Goal: Task Accomplishment & Management: Complete application form

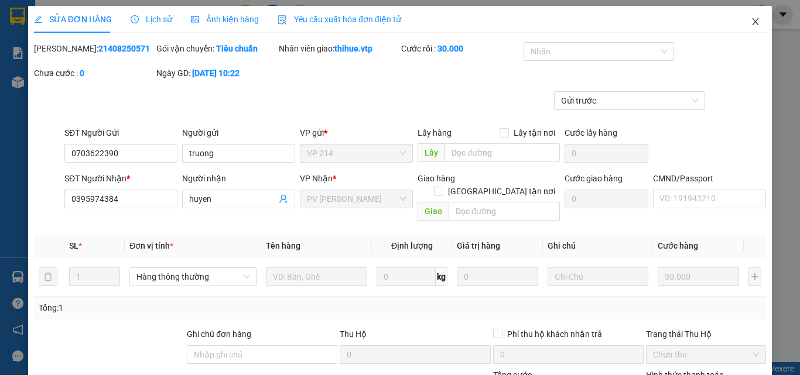
click at [750, 22] on icon "close" at bounding box center [754, 21] width 9 height 9
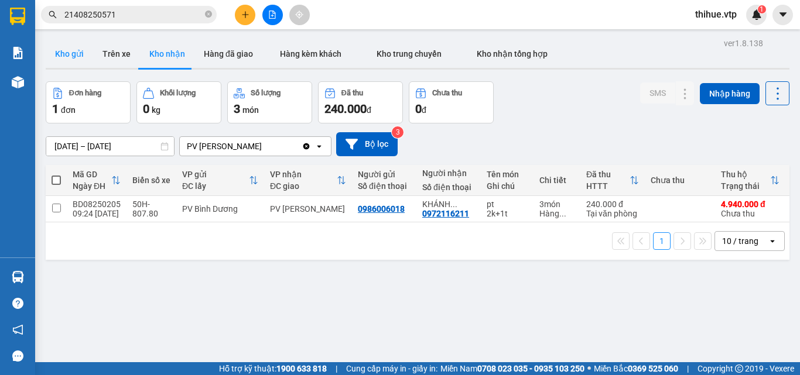
click at [70, 52] on button "Kho gửi" at bounding box center [69, 54] width 47 height 28
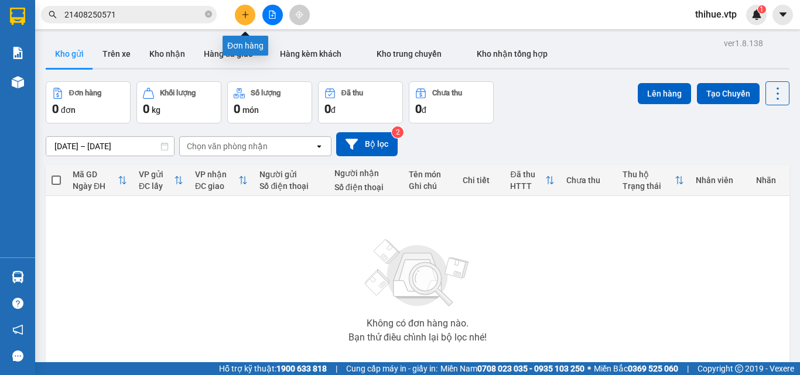
click at [244, 9] on button at bounding box center [245, 15] width 20 height 20
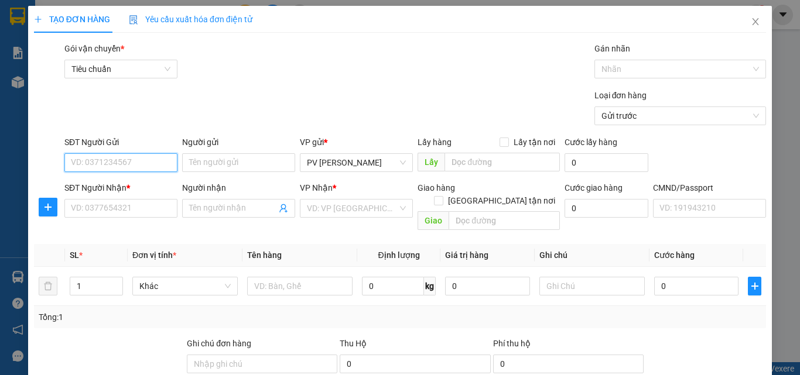
click at [134, 158] on input "SĐT Người Gửi" at bounding box center [120, 162] width 113 height 19
type input "0982112071"
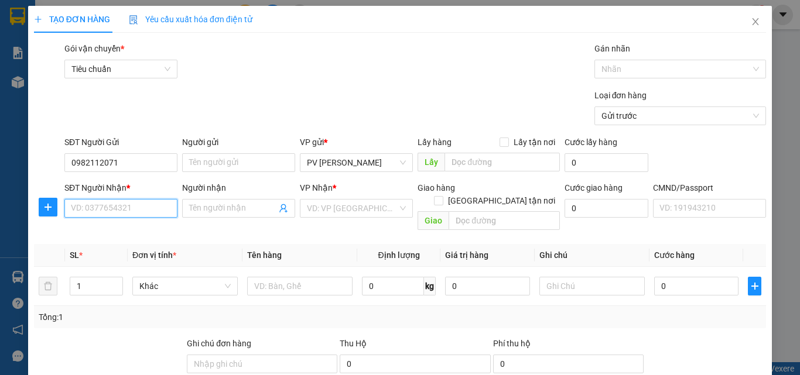
click at [137, 207] on input "SĐT Người Nhận *" at bounding box center [120, 208] width 113 height 19
type input "0982112071"
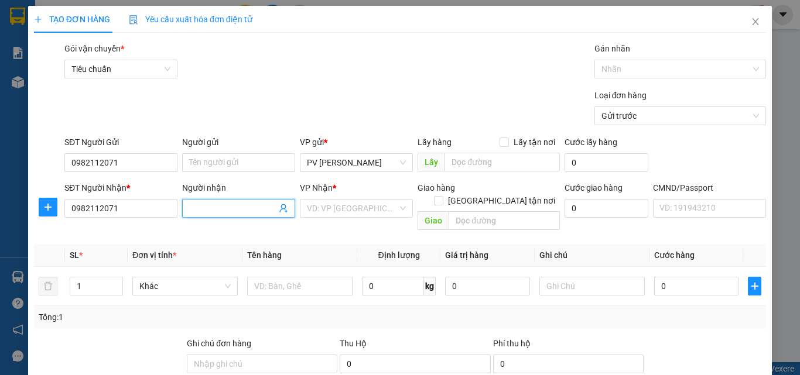
click at [250, 201] on span at bounding box center [238, 208] width 113 height 19
type input "[PERSON_NAME]"
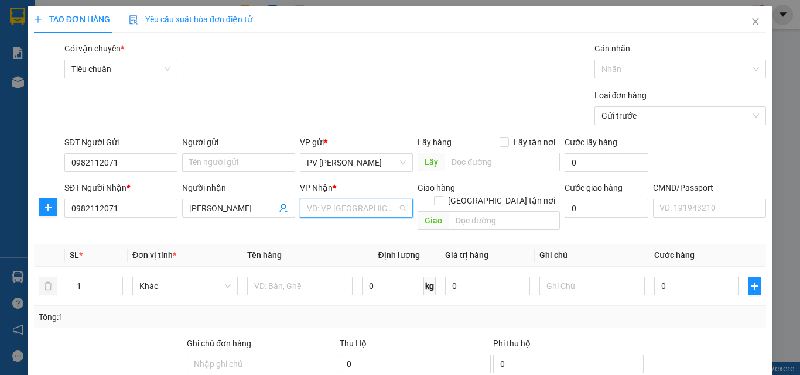
click at [372, 210] on input "search" at bounding box center [352, 209] width 91 height 18
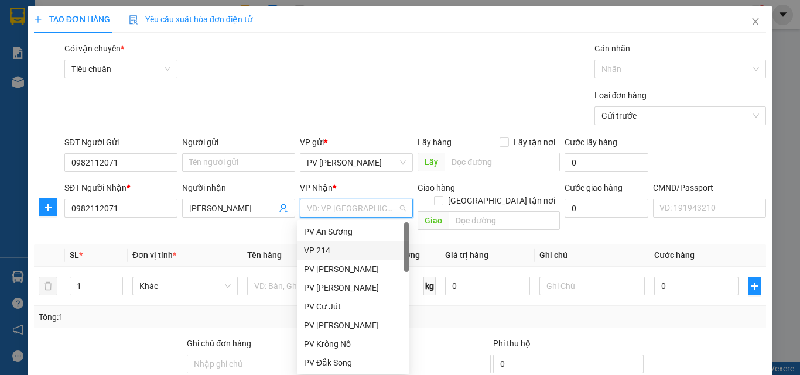
click at [351, 245] on div "VP 214" at bounding box center [353, 250] width 98 height 13
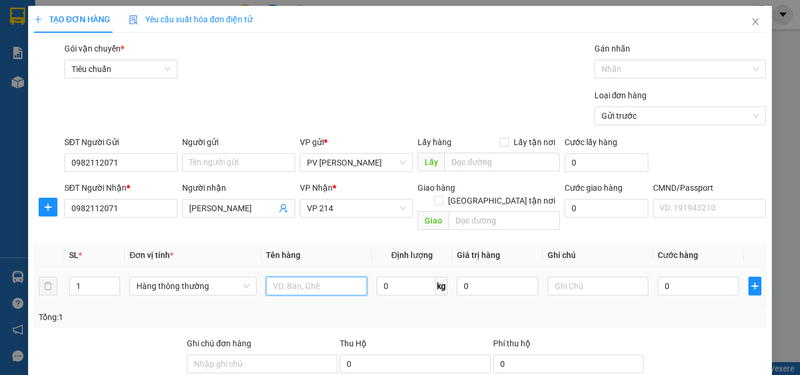
click at [304, 277] on input "text" at bounding box center [316, 286] width 101 height 19
type input "1TH"
click at [658, 277] on input "0" at bounding box center [697, 286] width 81 height 19
type input "5"
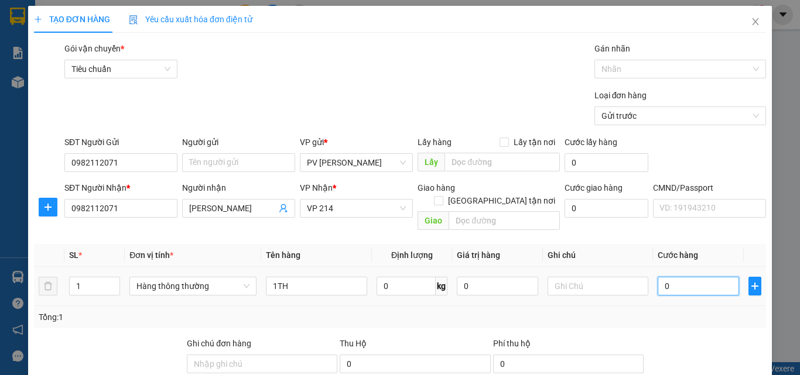
type input "5"
type input "50"
type input "500"
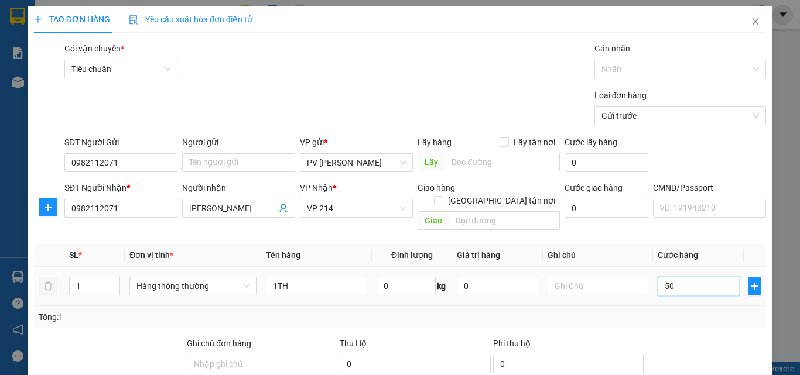
type input "500"
type input "5.000"
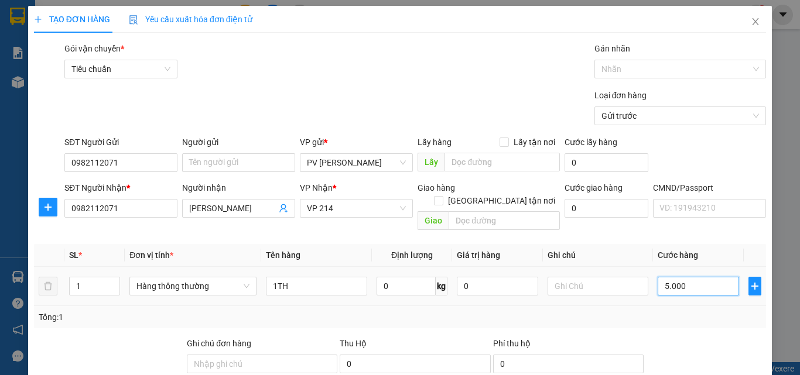
type input "50.000"
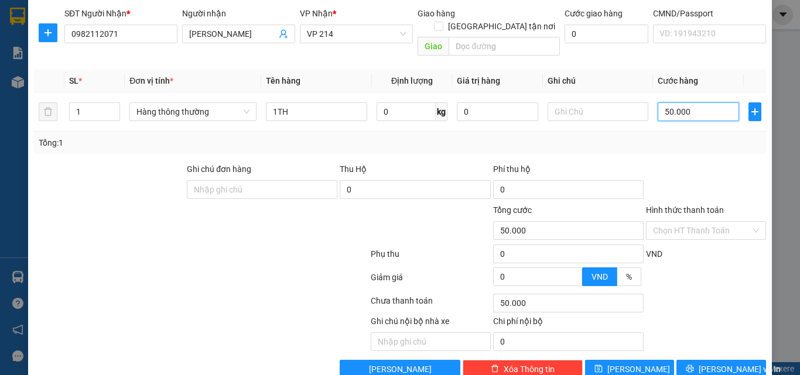
scroll to position [176, 0]
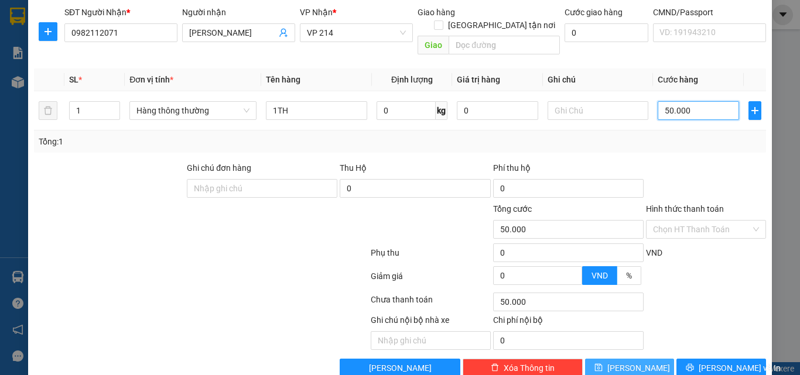
type input "50.000"
click at [629, 362] on span "[PERSON_NAME]" at bounding box center [638, 368] width 63 height 13
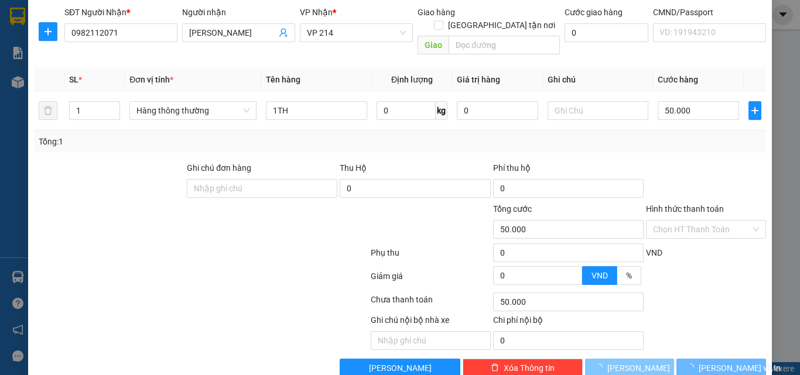
type input "0"
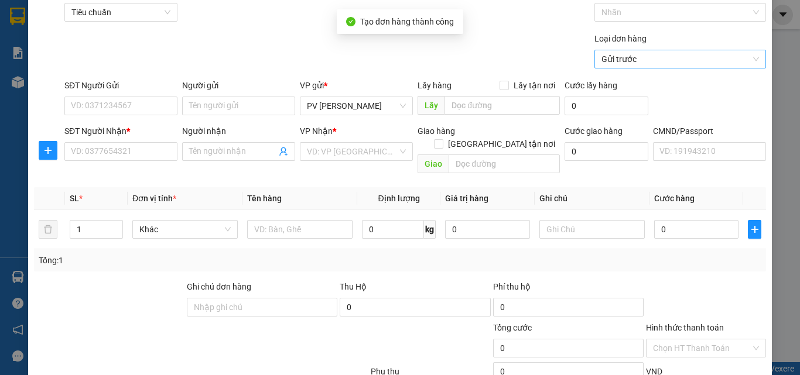
scroll to position [0, 0]
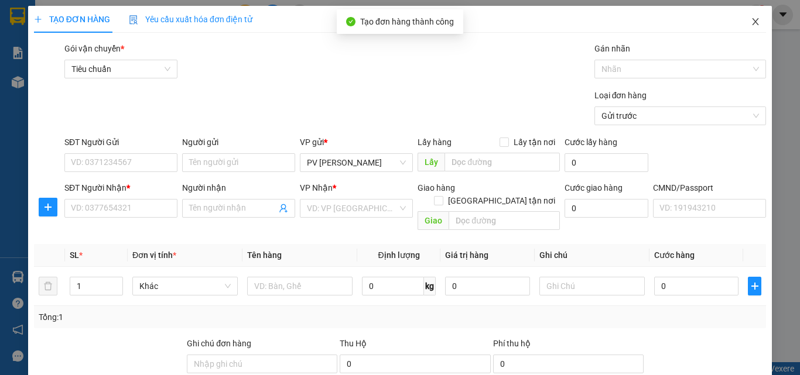
click at [750, 22] on icon "close" at bounding box center [754, 21] width 9 height 9
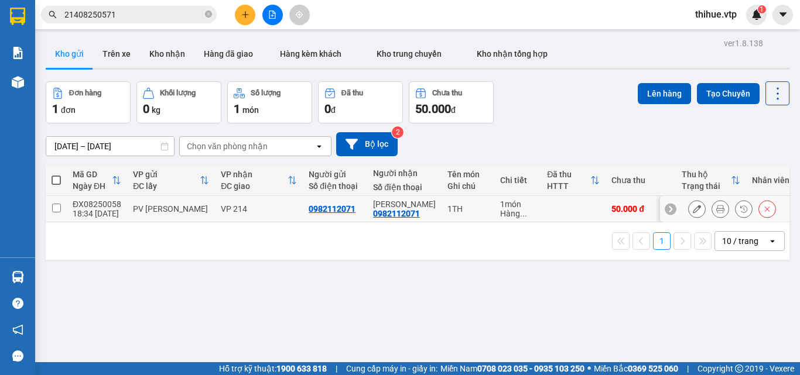
click at [57, 205] on input "checkbox" at bounding box center [56, 208] width 9 height 9
checkbox input "true"
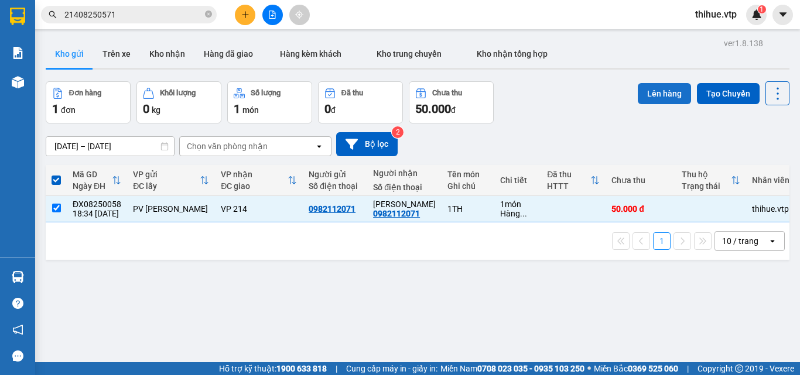
click at [657, 87] on button "Lên hàng" at bounding box center [663, 93] width 53 height 21
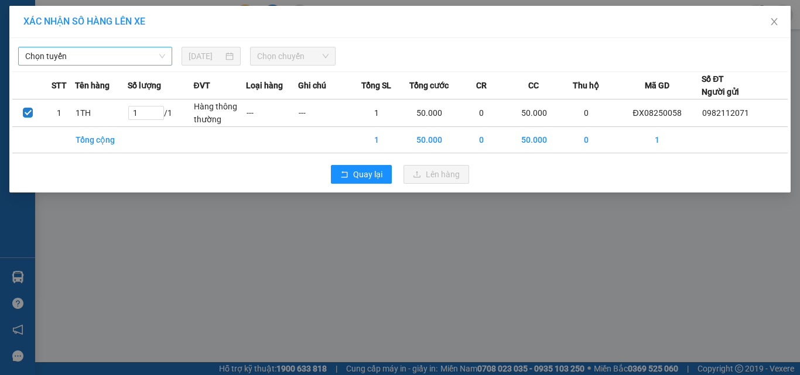
click at [104, 54] on span "Chọn tuyến" at bounding box center [95, 56] width 140 height 18
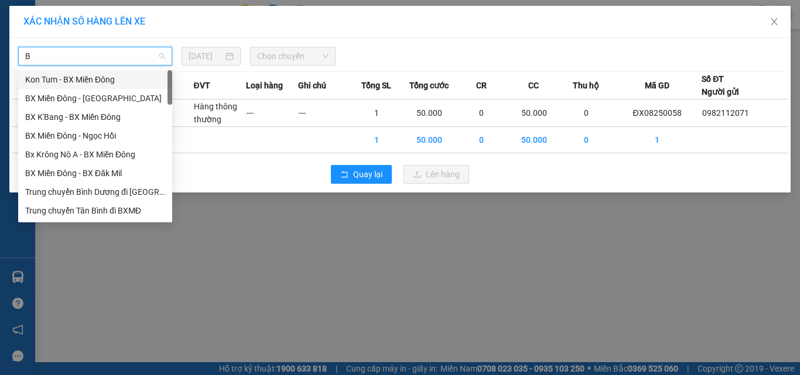
type input "B"
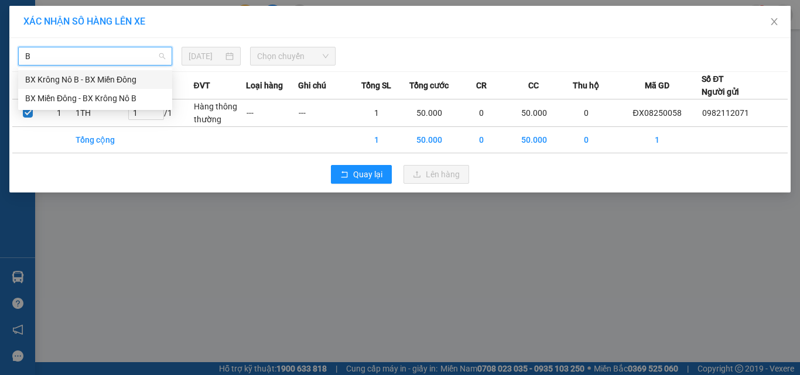
click at [59, 83] on div "BX Krông Nô B - BX Miền Đông" at bounding box center [95, 79] width 140 height 13
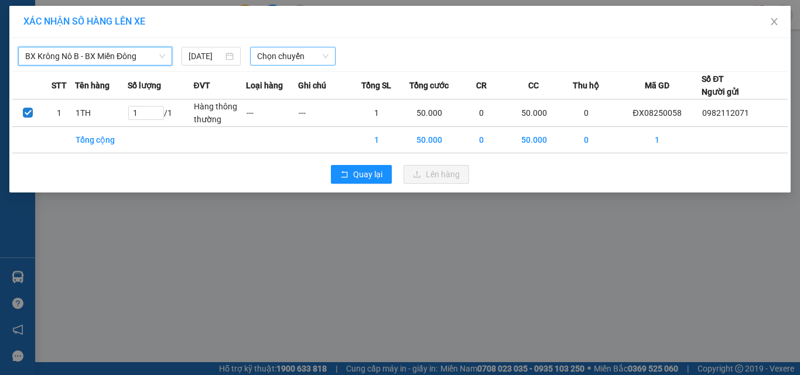
click at [287, 61] on span "Chọn chuyến" at bounding box center [293, 56] width 72 height 18
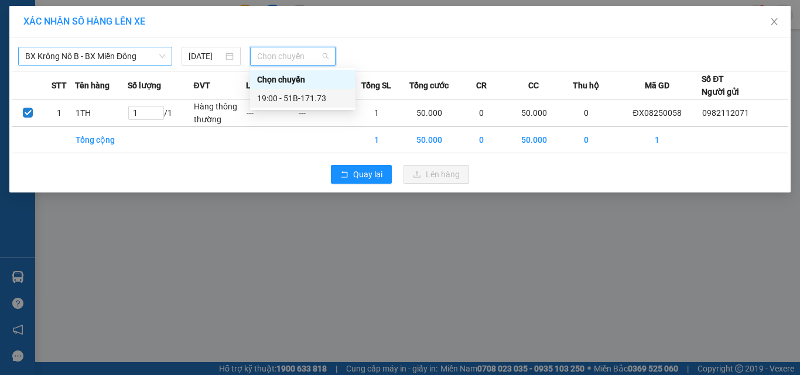
click at [296, 101] on div "19:00 - 51B-171.73" at bounding box center [302, 98] width 91 height 13
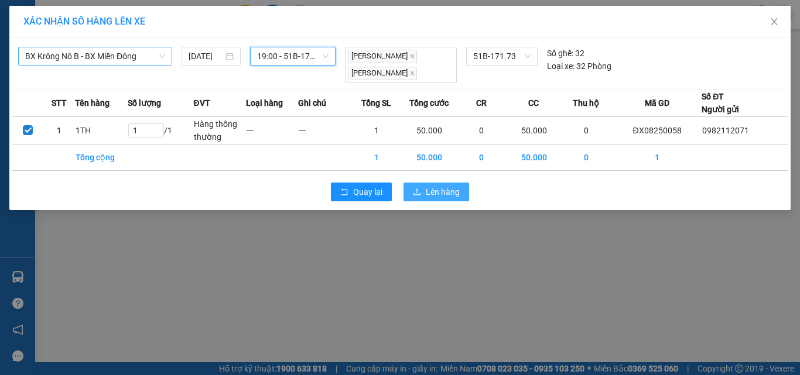
click at [440, 194] on span "Lên hàng" at bounding box center [443, 192] width 34 height 13
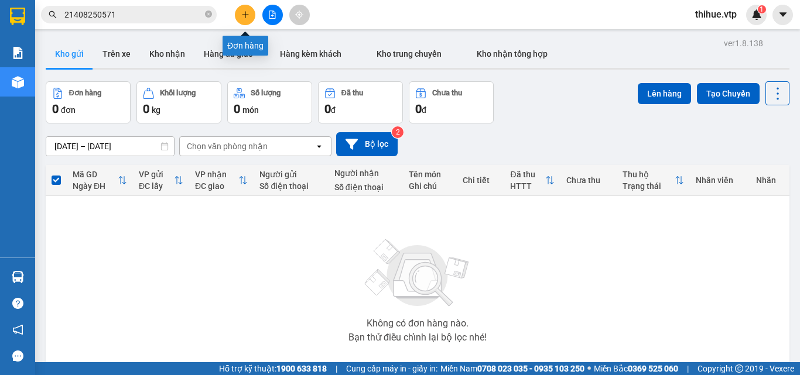
click at [248, 11] on icon "plus" at bounding box center [245, 15] width 8 height 8
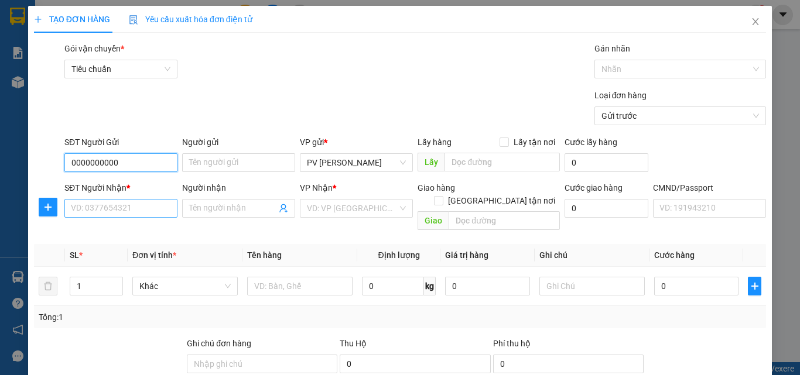
type input "0000000000"
click at [125, 212] on input "SĐT Người Nhận *" at bounding box center [120, 208] width 113 height 19
type input "0982162267"
click at [214, 206] on input "Người nhận" at bounding box center [232, 208] width 87 height 13
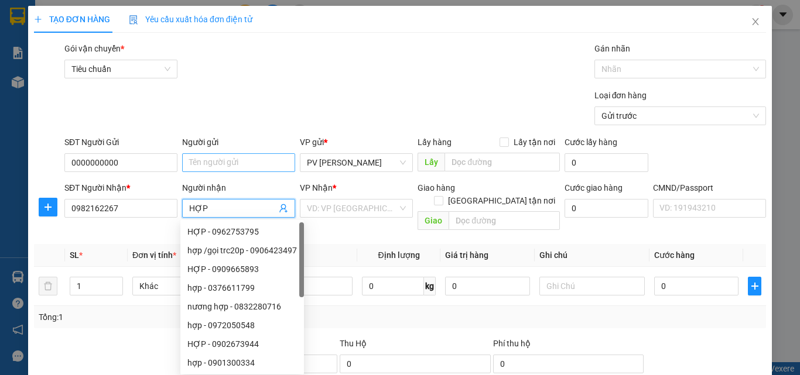
type input "HỢP"
click at [231, 157] on input "Người gửi" at bounding box center [238, 162] width 113 height 19
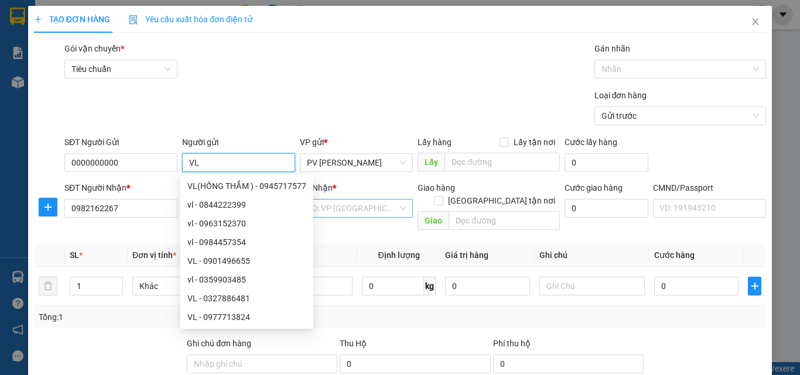
type input "VL"
click at [372, 210] on input "search" at bounding box center [352, 209] width 91 height 18
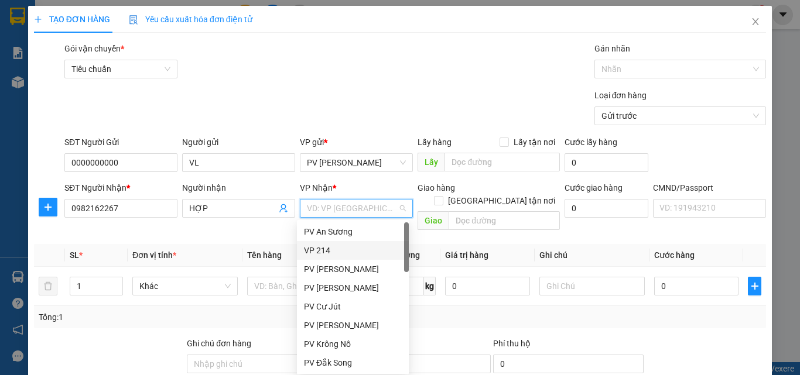
click at [345, 249] on div "VP 214" at bounding box center [353, 250] width 98 height 13
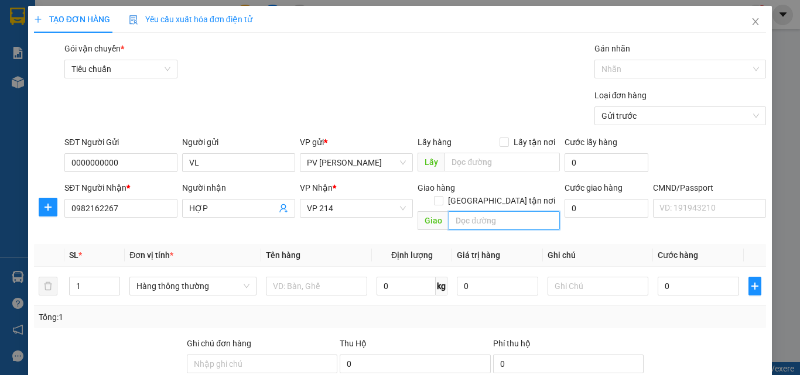
click at [482, 213] on input "text" at bounding box center [503, 220] width 111 height 19
type input "N4 ĐẤT THÁNH"
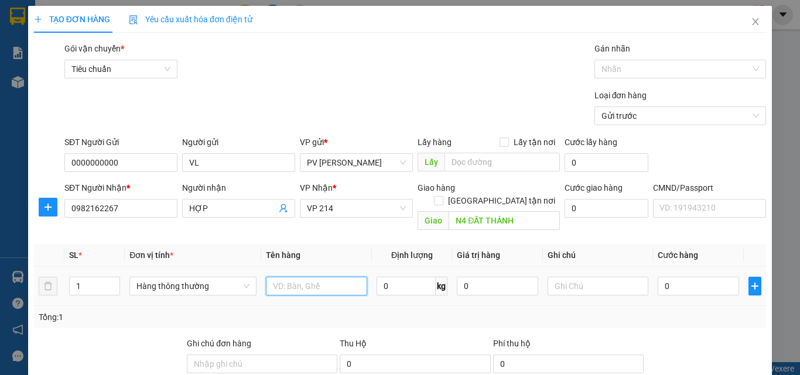
click at [314, 277] on input "text" at bounding box center [316, 286] width 101 height 19
type input "1TH SR"
click at [659, 277] on input "0" at bounding box center [697, 286] width 81 height 19
type input "5"
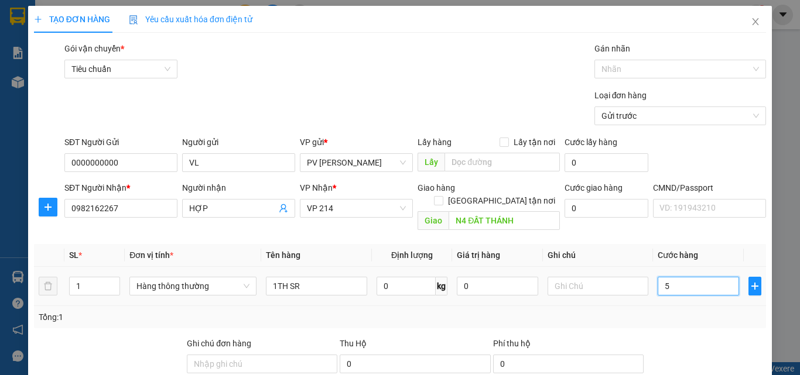
type input "5"
type input "50"
type input "500"
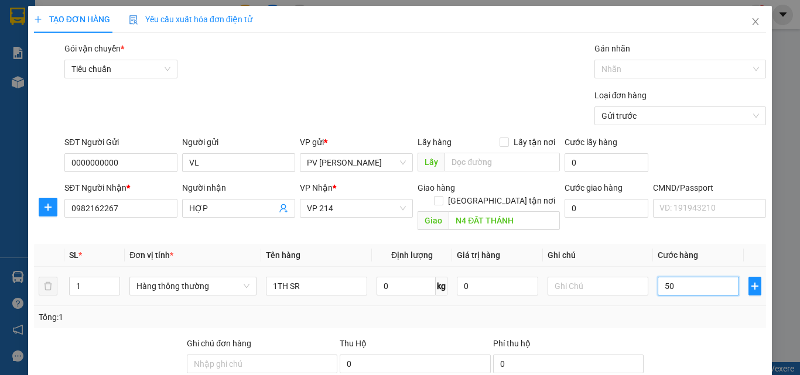
type input "500"
type input "5.000"
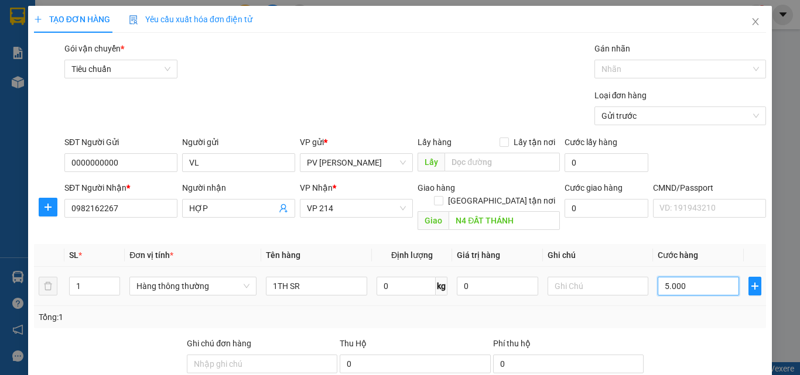
type input "50.000"
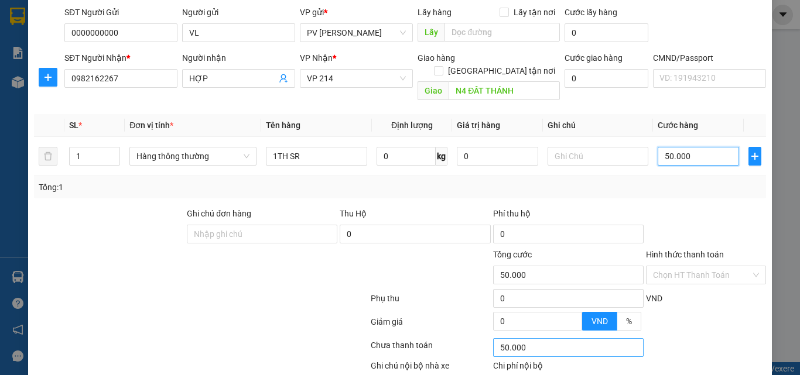
scroll to position [176, 0]
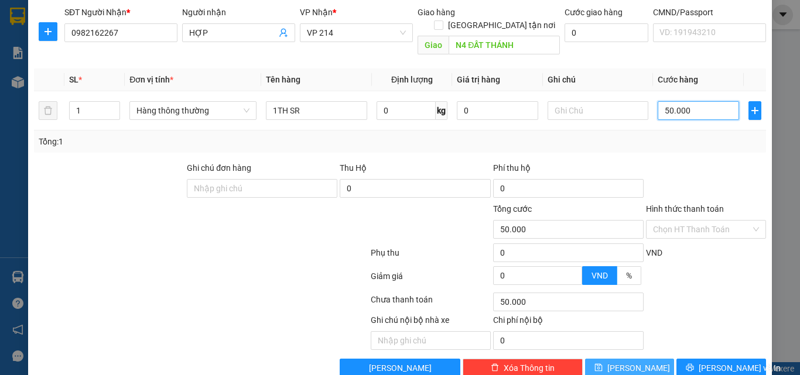
type input "50.000"
click at [637, 359] on button "[PERSON_NAME]" at bounding box center [630, 368] width 90 height 19
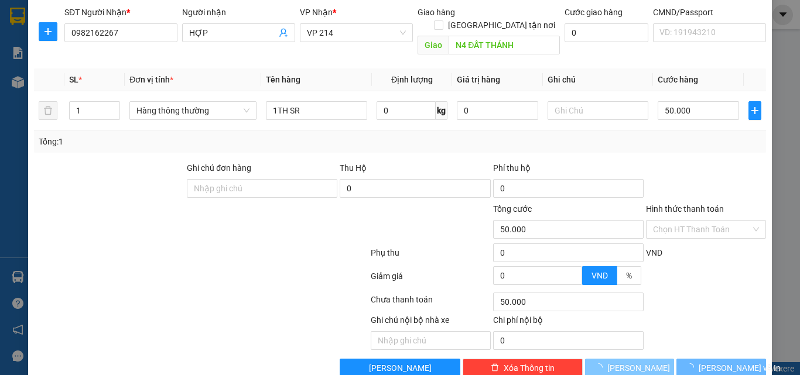
type input "0"
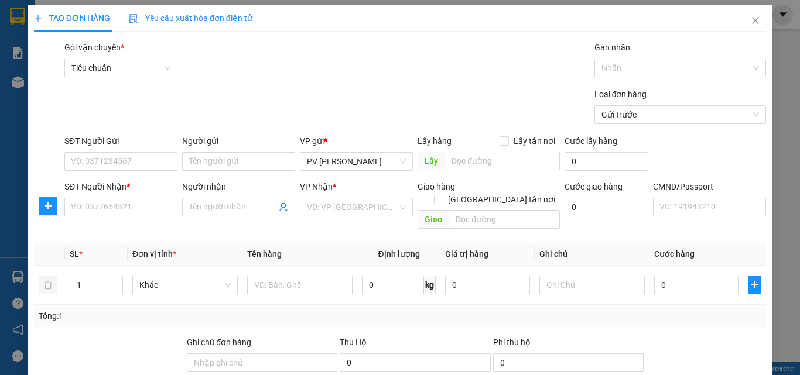
scroll to position [0, 0]
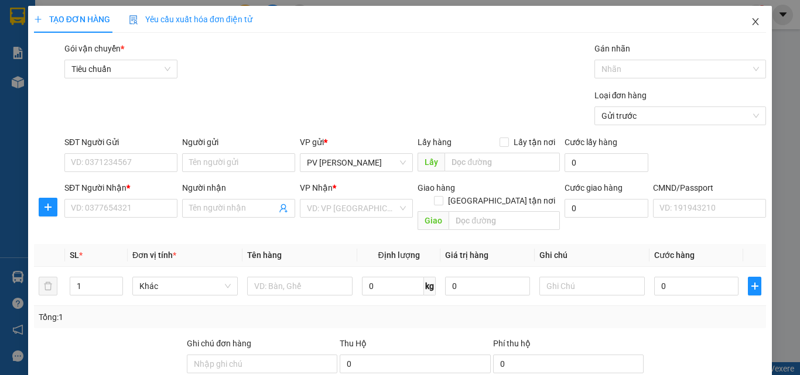
click at [750, 22] on icon "close" at bounding box center [754, 21] width 9 height 9
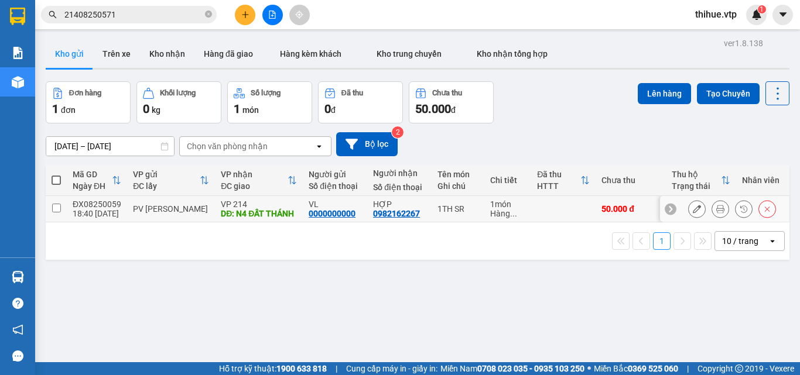
click at [58, 211] on input "checkbox" at bounding box center [56, 208] width 9 height 9
checkbox input "true"
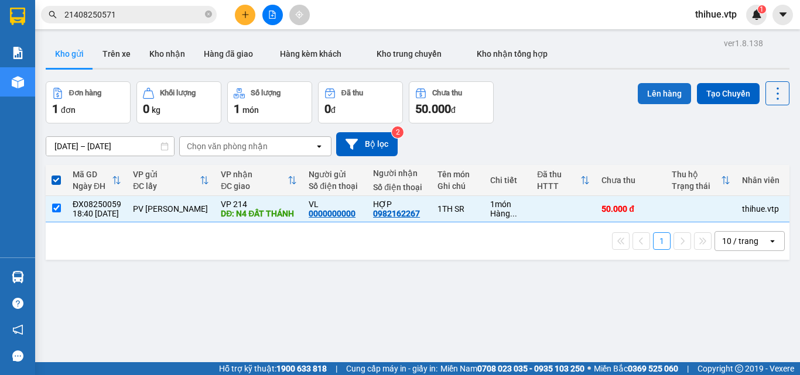
click at [647, 87] on button "Lên hàng" at bounding box center [663, 93] width 53 height 21
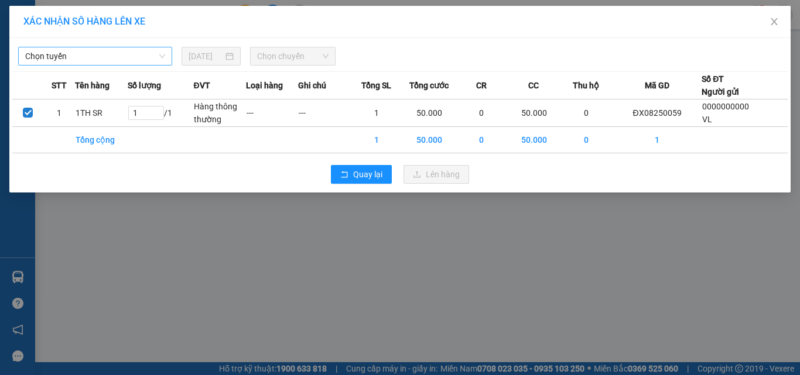
click at [98, 53] on span "Chọn tuyến" at bounding box center [95, 56] width 140 height 18
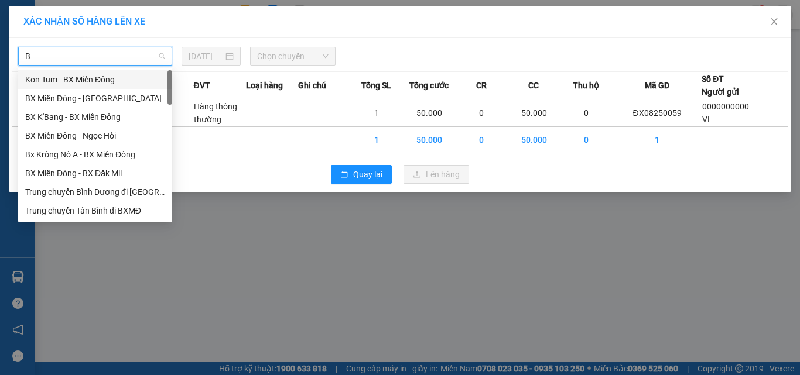
type input "B"
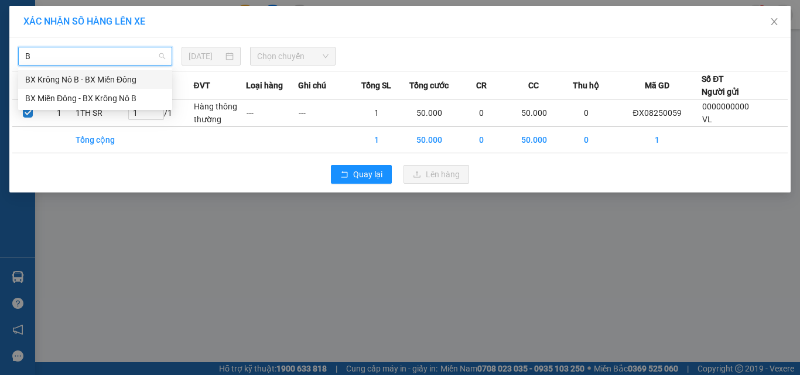
click at [61, 83] on div "BX Krông Nô B - BX Miền Đông" at bounding box center [95, 79] width 140 height 13
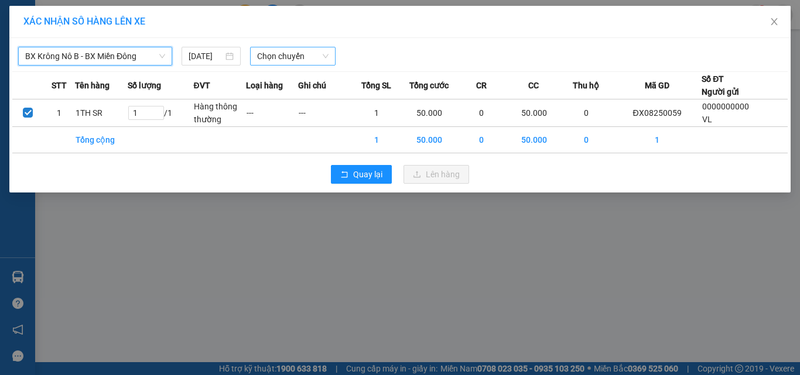
click at [310, 54] on span "Chọn chuyến" at bounding box center [293, 56] width 72 height 18
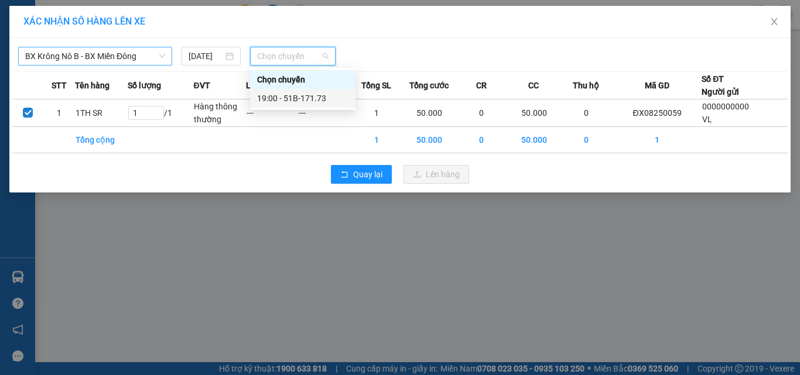
click at [307, 98] on div "19:00 - 51B-171.73" at bounding box center [302, 98] width 91 height 13
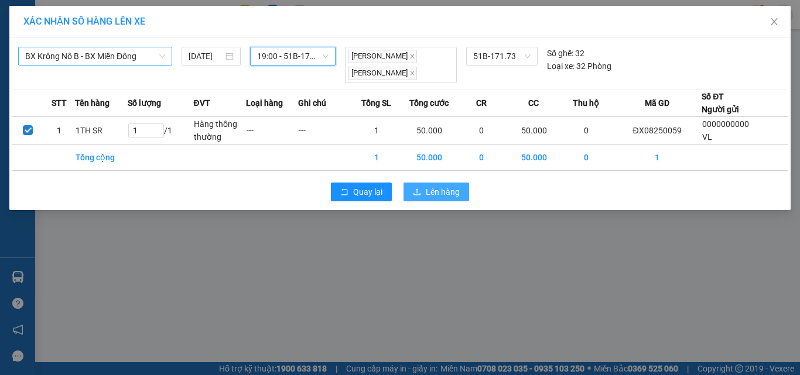
click at [443, 188] on span "Lên hàng" at bounding box center [443, 192] width 34 height 13
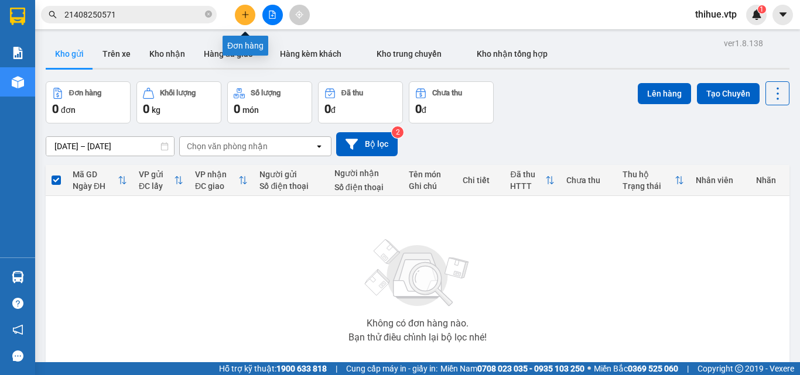
click at [246, 12] on icon "plus" at bounding box center [245, 15] width 8 height 8
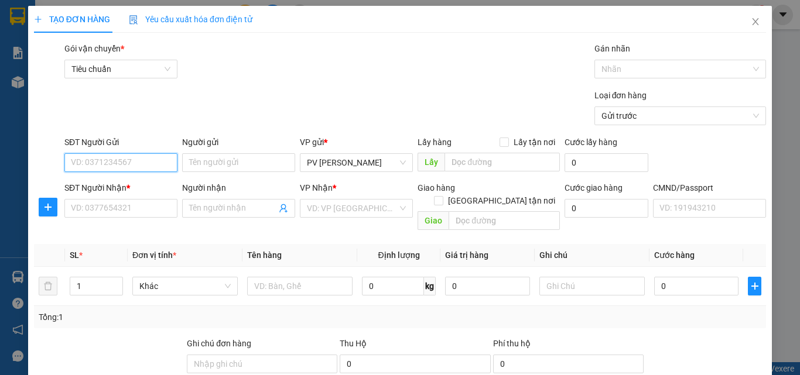
click at [146, 162] on input "SĐT Người Gửi" at bounding box center [120, 162] width 113 height 19
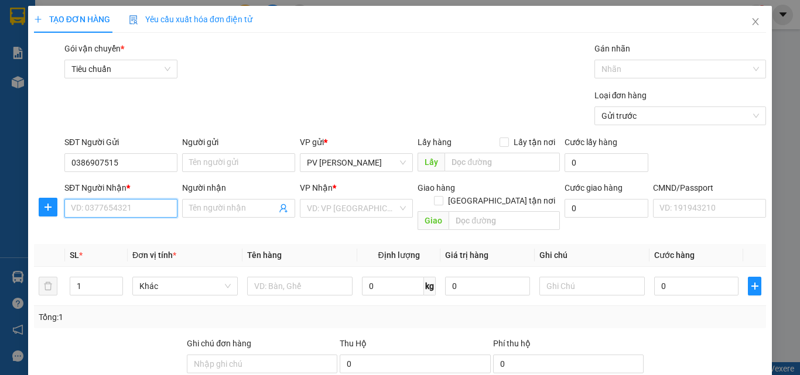
click at [122, 205] on input "SĐT Người Nhận *" at bounding box center [120, 208] width 113 height 19
click at [133, 159] on input "0386907515" at bounding box center [120, 162] width 113 height 19
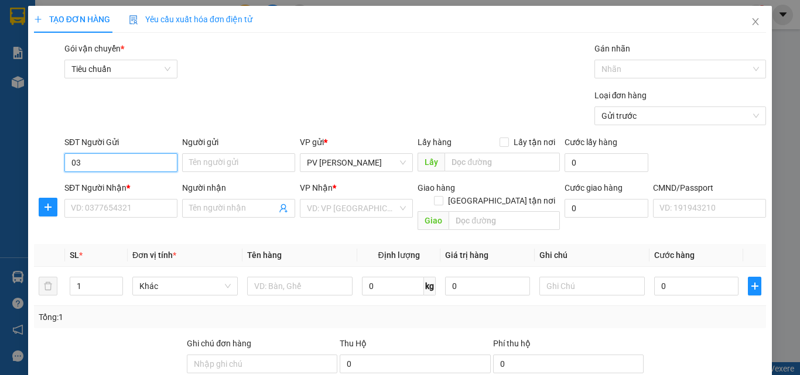
type input "0"
type input "0356034178"
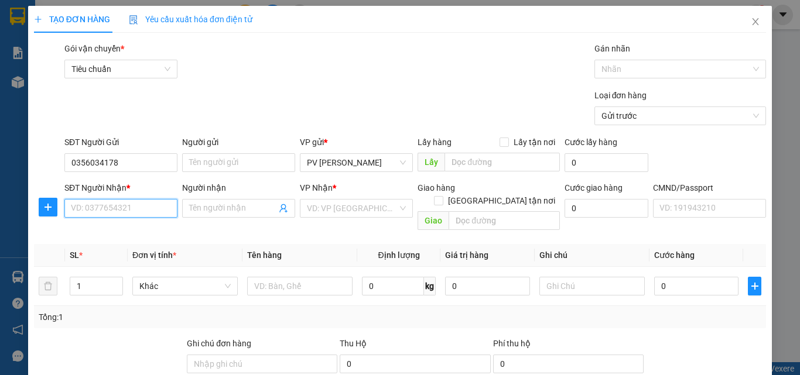
click at [108, 207] on input "SĐT Người Nhận *" at bounding box center [120, 208] width 113 height 19
click at [104, 210] on input "SĐT Người Nhận *" at bounding box center [120, 208] width 113 height 19
click at [116, 235] on div "0356934178 - hải thắm" at bounding box center [120, 231] width 98 height 13
type input "0356934178"
type input "hải thắm"
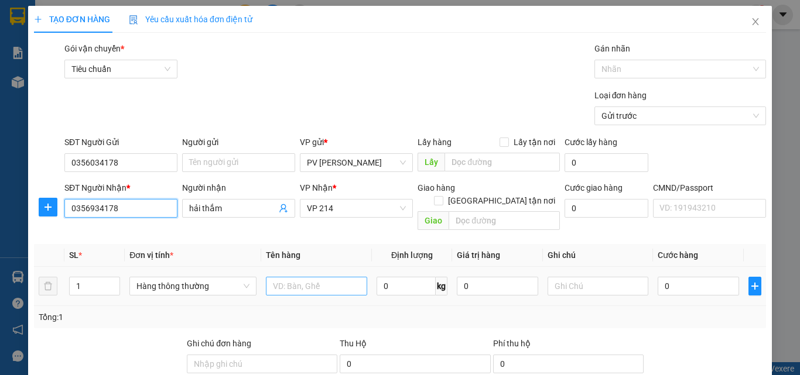
type input "0356934178"
click at [299, 277] on input "text" at bounding box center [316, 286] width 101 height 19
type input "1B GẠO"
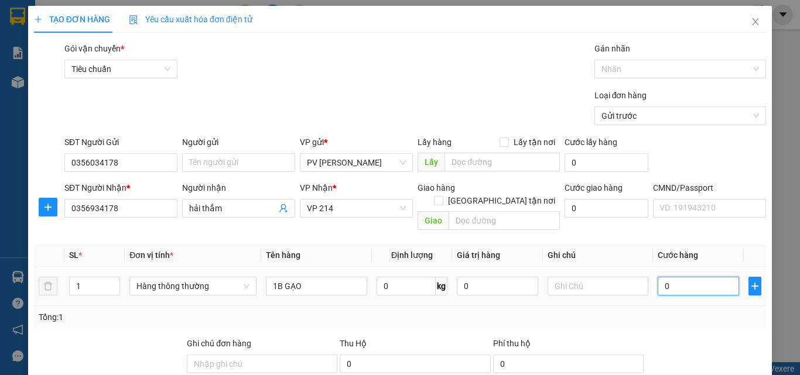
click at [657, 277] on input "0" at bounding box center [697, 286] width 81 height 19
type input "5"
type input "50"
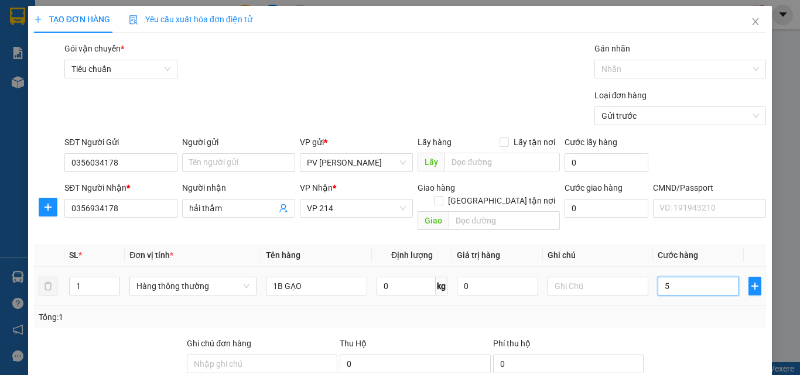
type input "50"
type input "500"
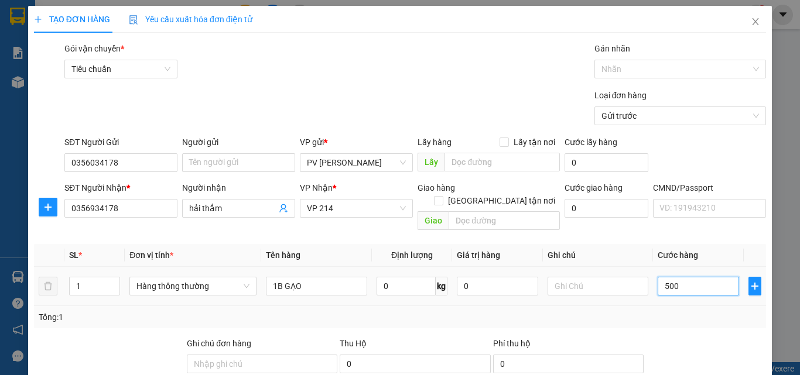
type input "5.000"
type input "50.000"
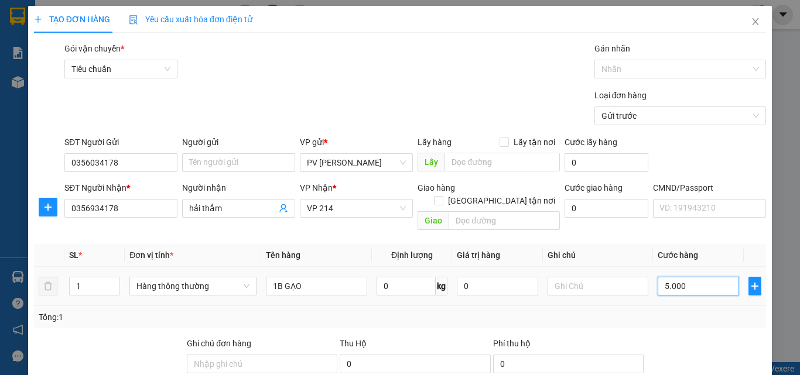
type input "50.000"
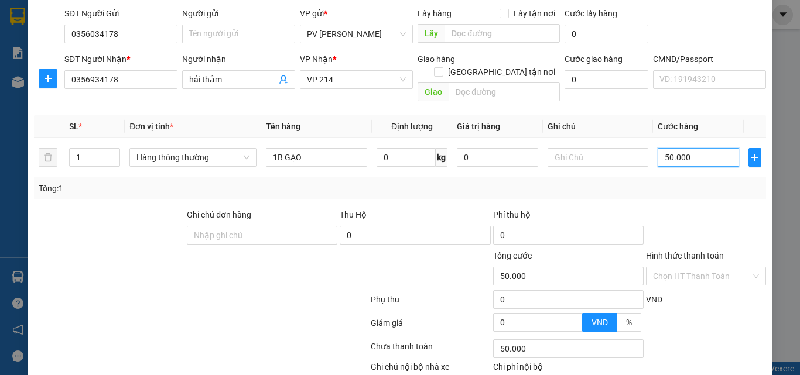
scroll to position [176, 0]
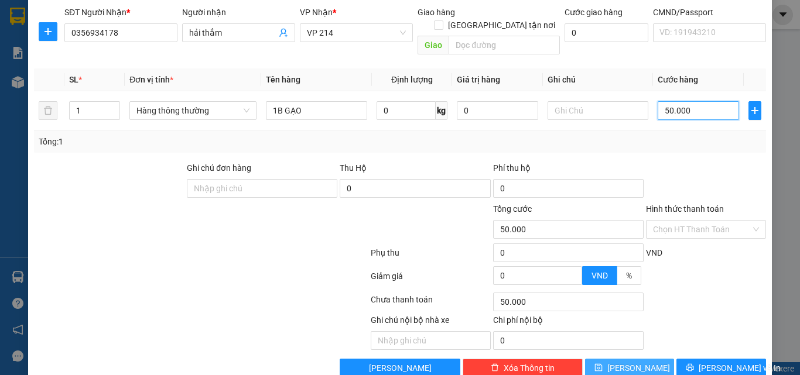
type input "50.000"
click at [627, 362] on span "[PERSON_NAME]" at bounding box center [638, 368] width 63 height 13
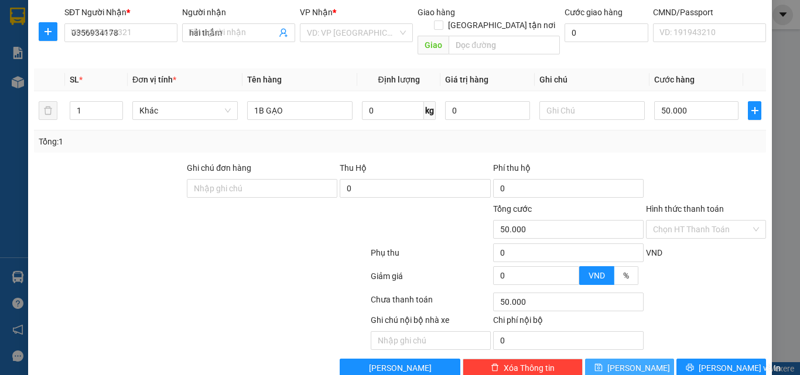
type input "0"
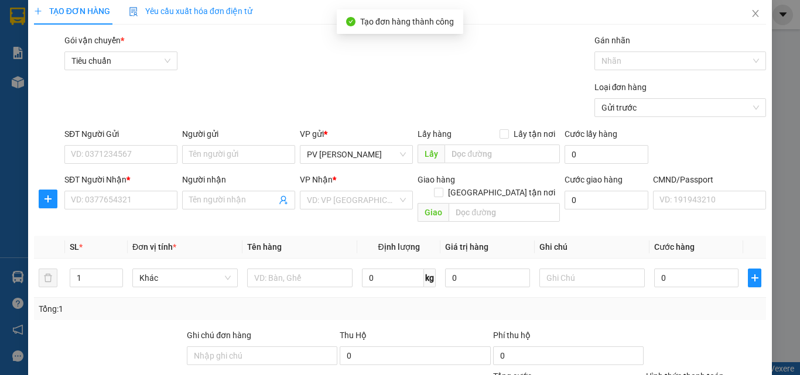
scroll to position [0, 0]
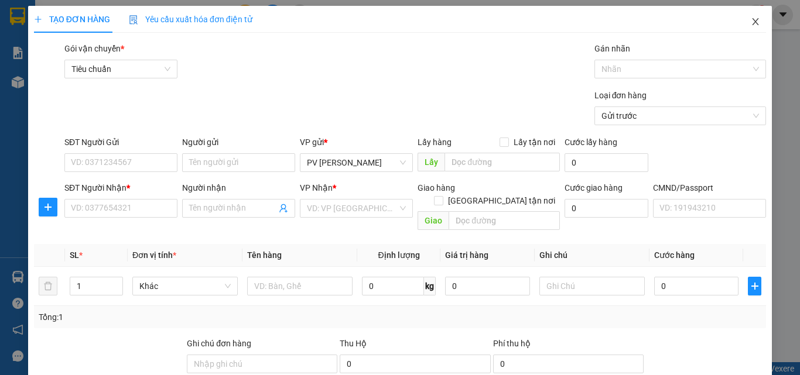
click at [752, 23] on icon "close" at bounding box center [755, 21] width 6 height 7
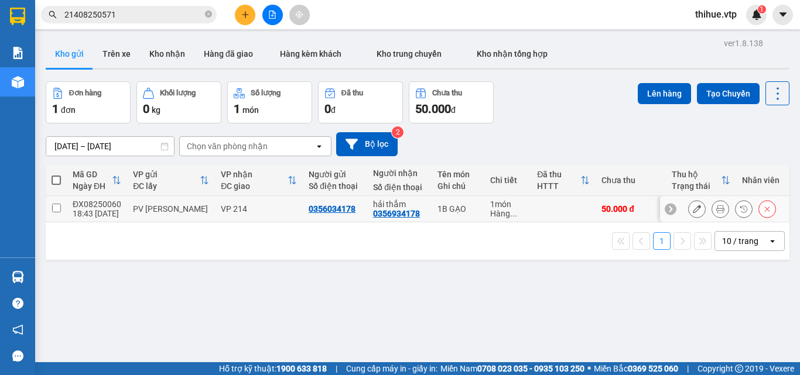
click at [56, 207] on input "checkbox" at bounding box center [56, 208] width 9 height 9
checkbox input "true"
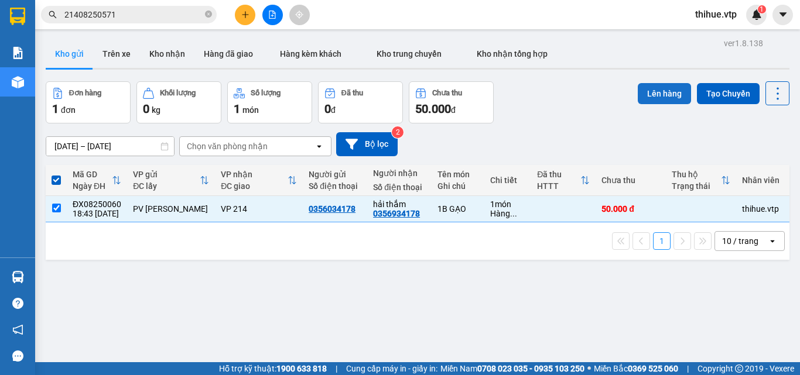
click at [660, 89] on button "Lên hàng" at bounding box center [663, 93] width 53 height 21
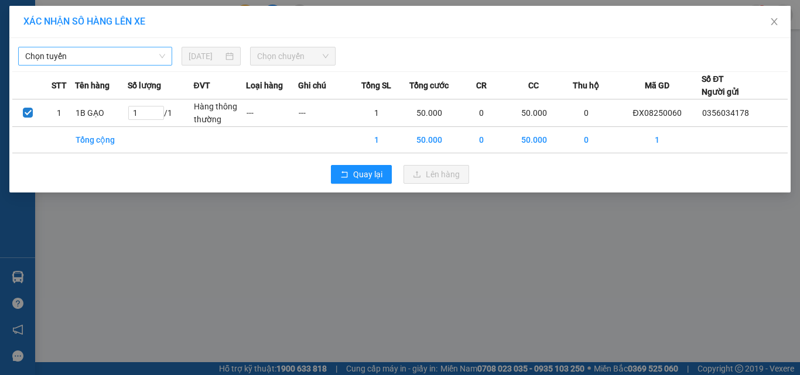
click at [115, 54] on span "Chọn tuyến" at bounding box center [95, 56] width 140 height 18
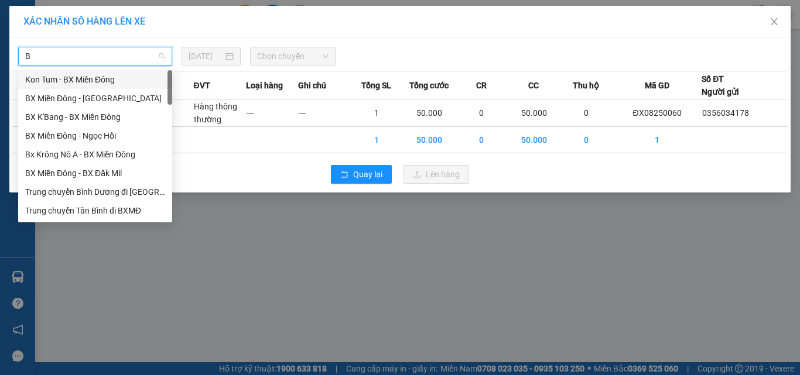
type input "B"
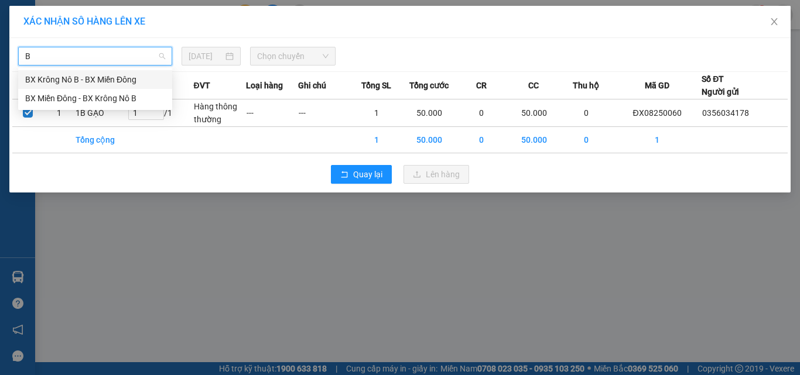
click at [98, 81] on div "BX Krông Nô B - BX Miền Đông" at bounding box center [95, 79] width 140 height 13
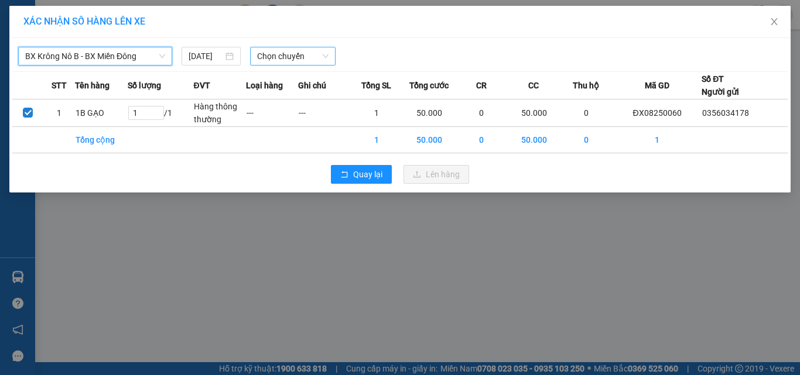
click at [297, 56] on span "Chọn chuyến" at bounding box center [293, 56] width 72 height 18
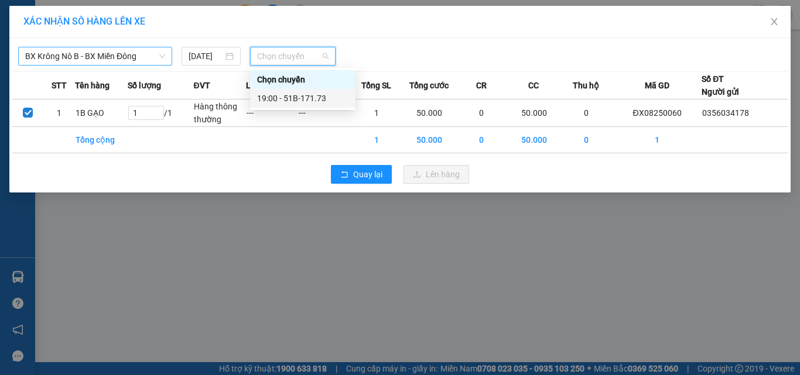
click at [306, 97] on div "19:00 - 51B-171.73" at bounding box center [302, 98] width 91 height 13
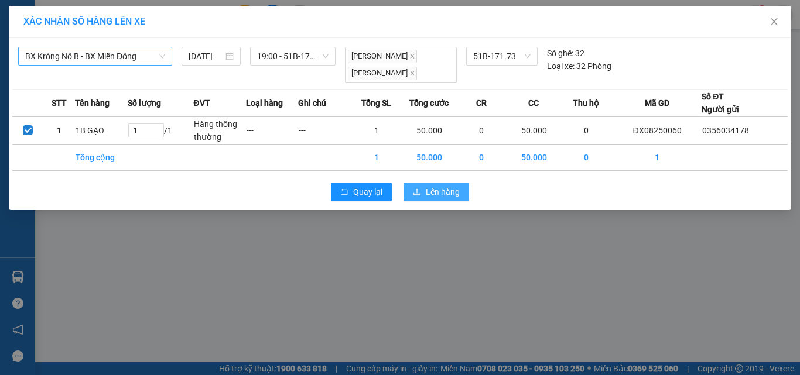
click at [438, 191] on span "Lên hàng" at bounding box center [443, 192] width 34 height 13
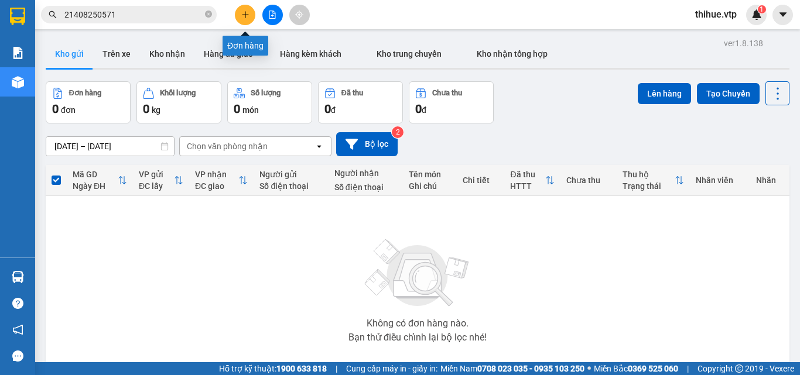
click at [245, 12] on icon "plus" at bounding box center [245, 15] width 8 height 8
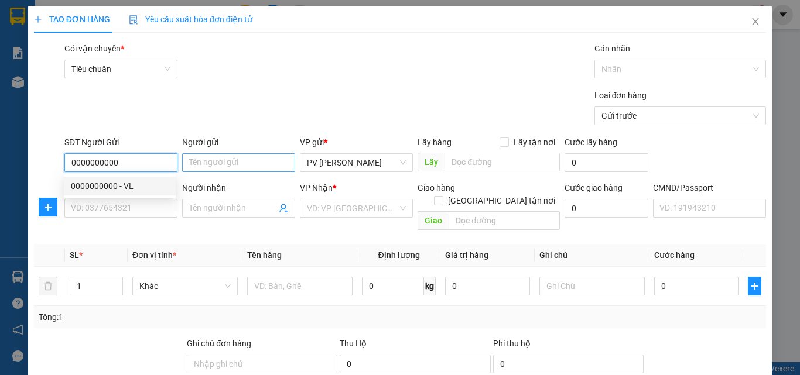
type input "0000000000"
click at [214, 160] on input "Người gửi" at bounding box center [238, 162] width 113 height 19
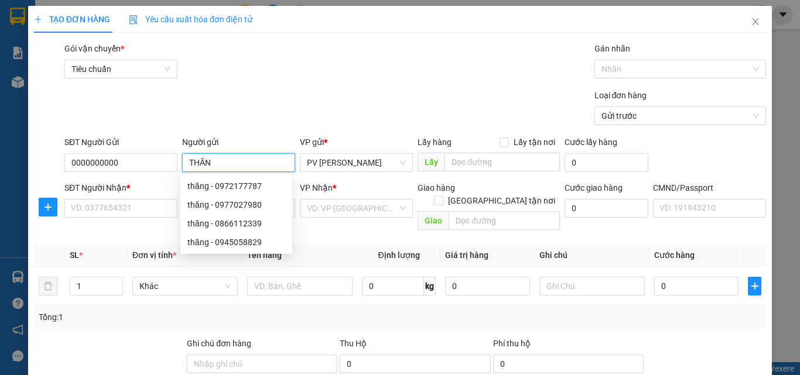
type input "THĂNG"
click at [236, 188] on div "thăng - 0972177787" at bounding box center [236, 186] width 98 height 13
type input "0972177787"
type input "thăng"
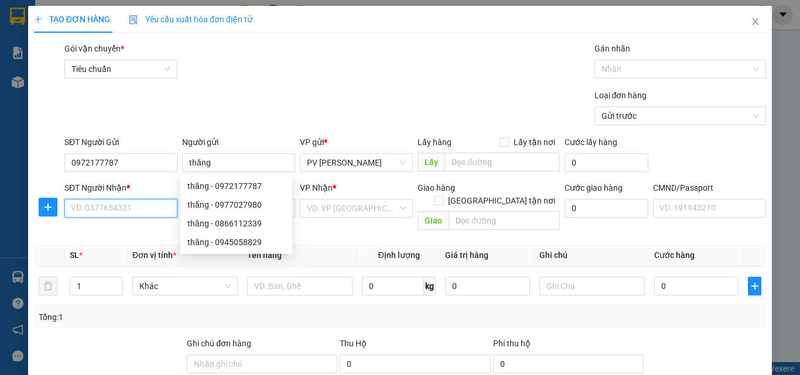
click at [87, 205] on input "SĐT Người Nhận *" at bounding box center [120, 208] width 113 height 19
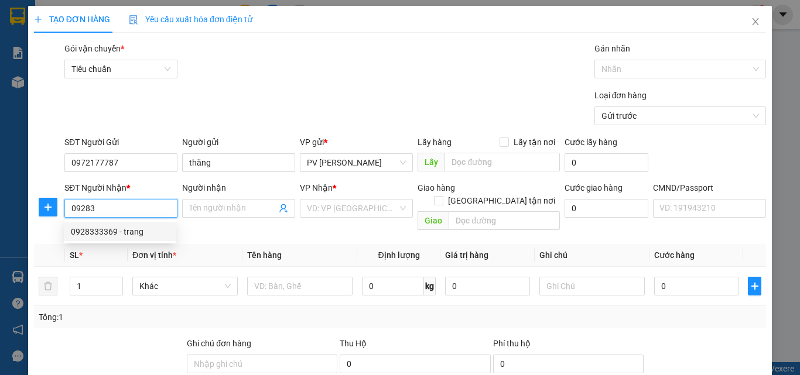
click at [92, 230] on div "0928333369 - trang" at bounding box center [120, 231] width 98 height 13
type input "0928333369"
type input "trang"
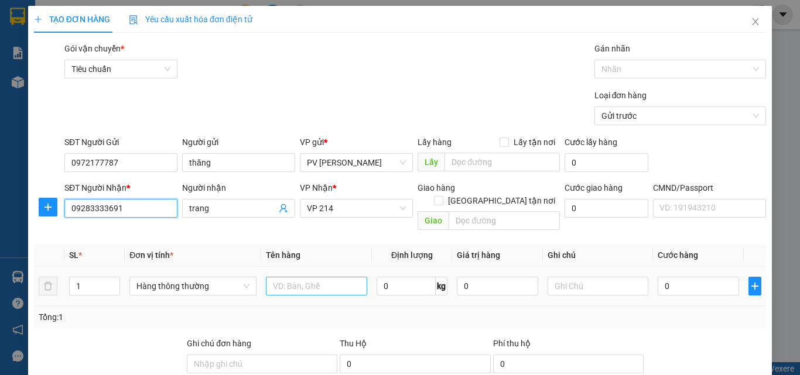
type input "09283333691"
click at [293, 277] on input "text" at bounding box center [316, 286] width 101 height 19
type input "1B SR500"
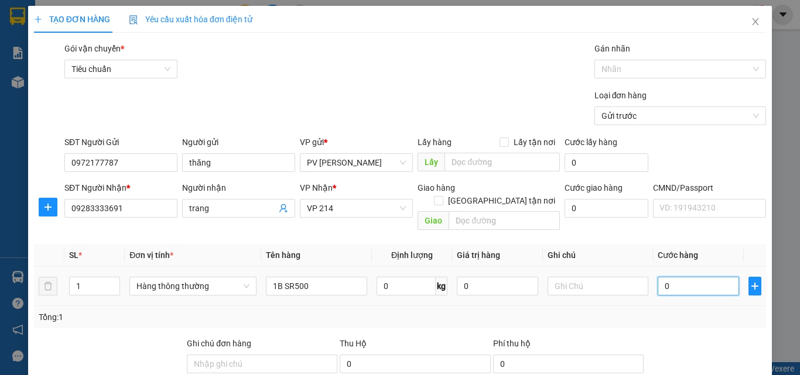
click at [657, 277] on input "0" at bounding box center [697, 286] width 81 height 19
type input "5"
type input "50"
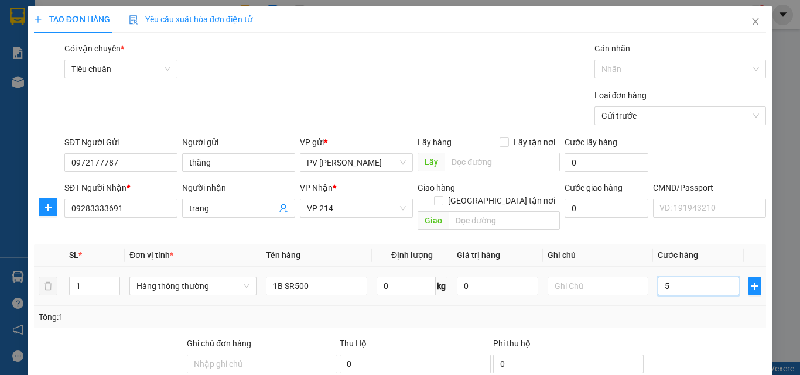
type input "50"
type input "500"
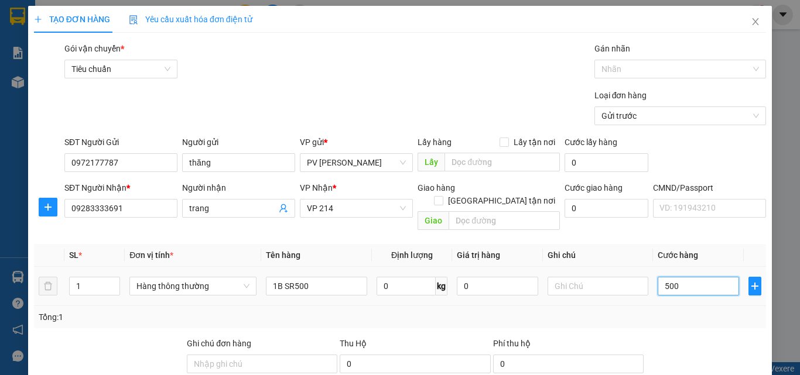
type input "5.000"
type input "50.000"
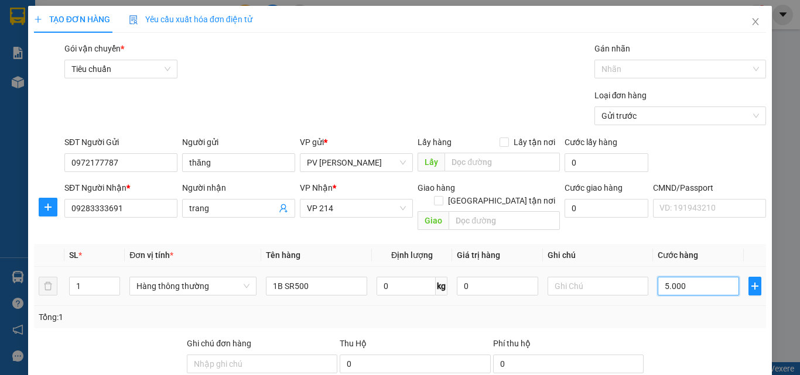
type input "50.000"
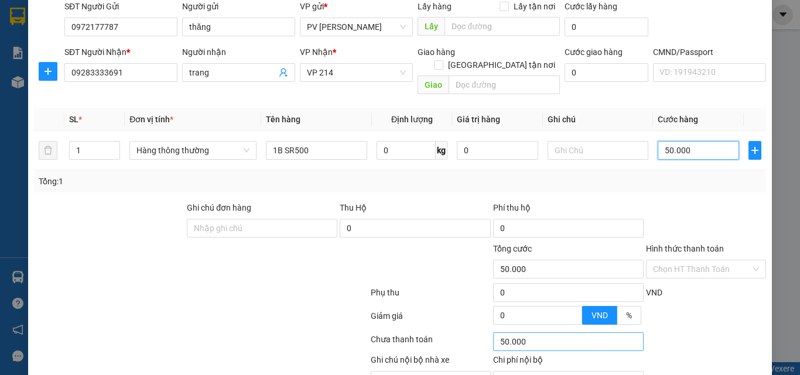
scroll to position [176, 0]
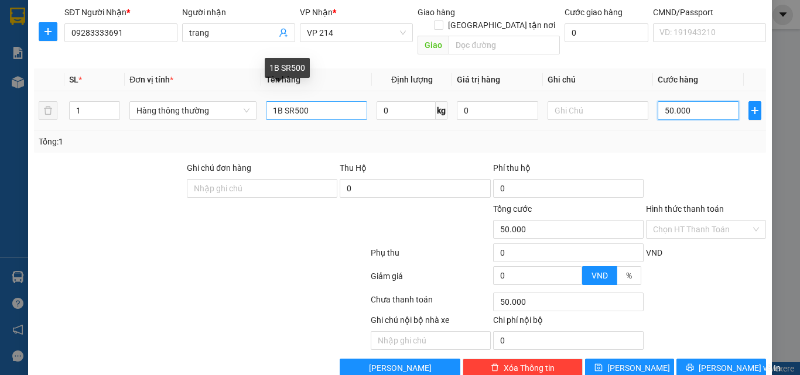
type input "50.000"
click at [327, 101] on input "1B SR500" at bounding box center [316, 110] width 101 height 19
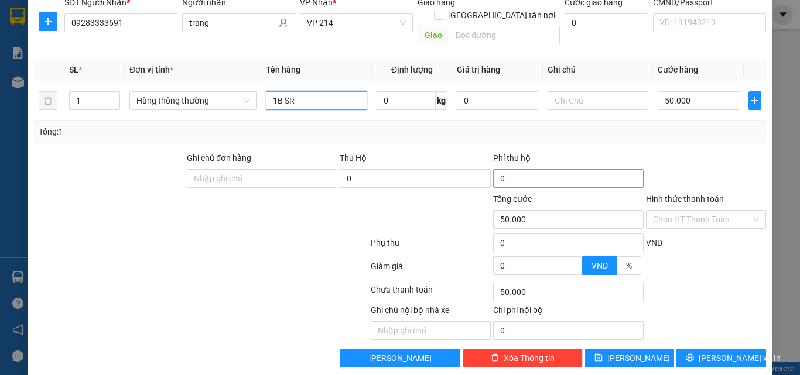
scroll to position [188, 0]
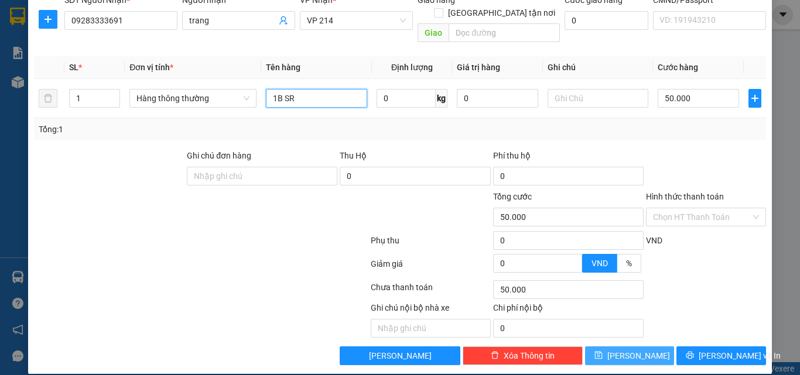
type input "1B SR"
click at [629, 349] on span "[PERSON_NAME]" at bounding box center [638, 355] width 63 height 13
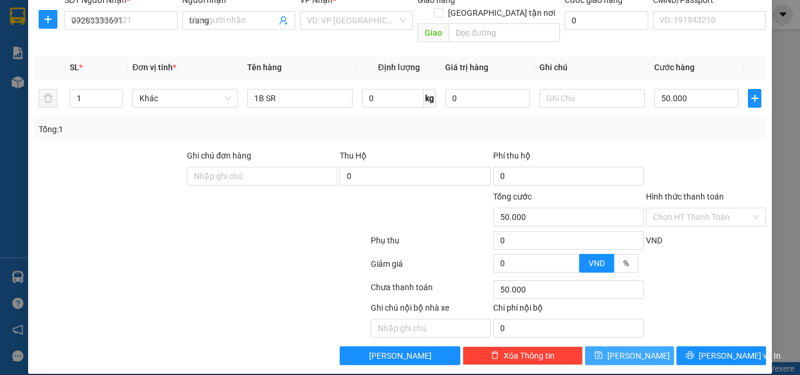
type input "0"
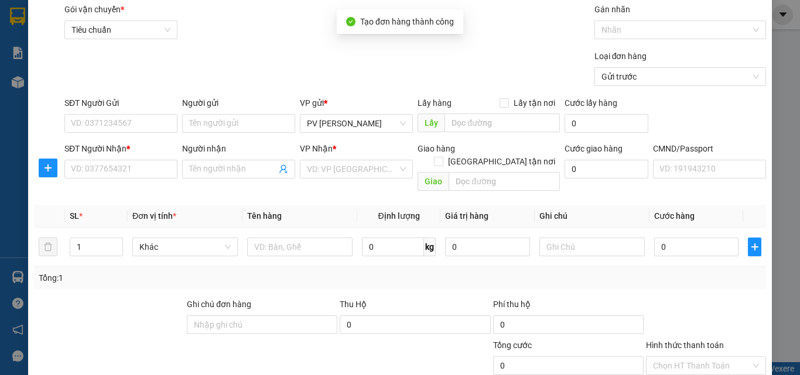
scroll to position [12, 0]
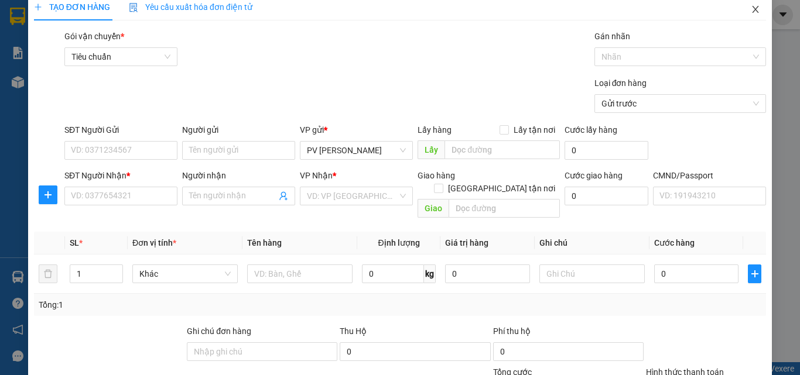
click at [750, 10] on icon "close" at bounding box center [754, 9] width 9 height 9
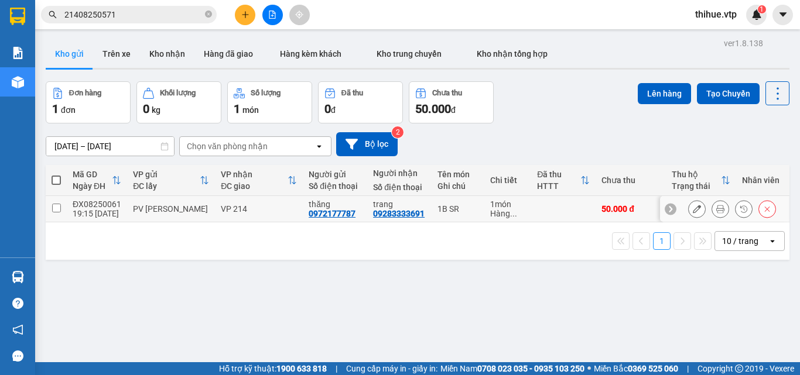
click at [55, 208] on input "checkbox" at bounding box center [56, 208] width 9 height 9
checkbox input "true"
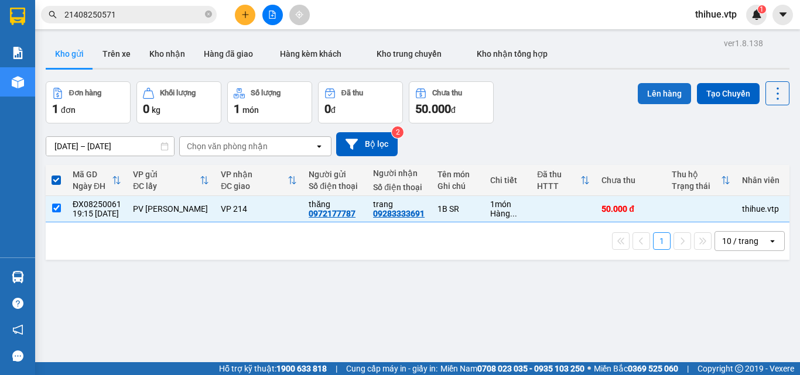
click at [669, 92] on button "Lên hàng" at bounding box center [663, 93] width 53 height 21
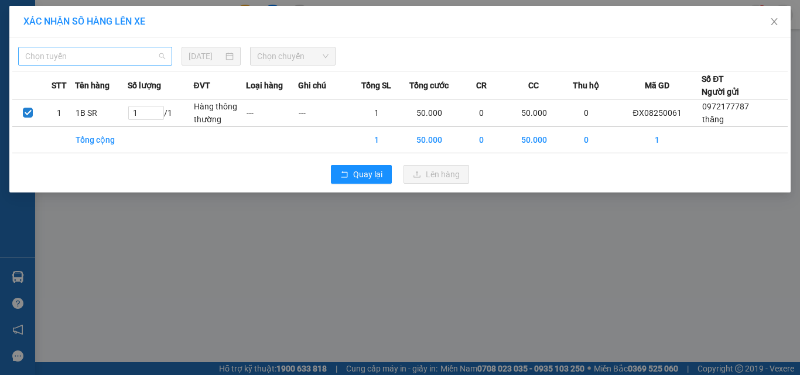
click at [103, 57] on span "Chọn tuyến" at bounding box center [95, 56] width 140 height 18
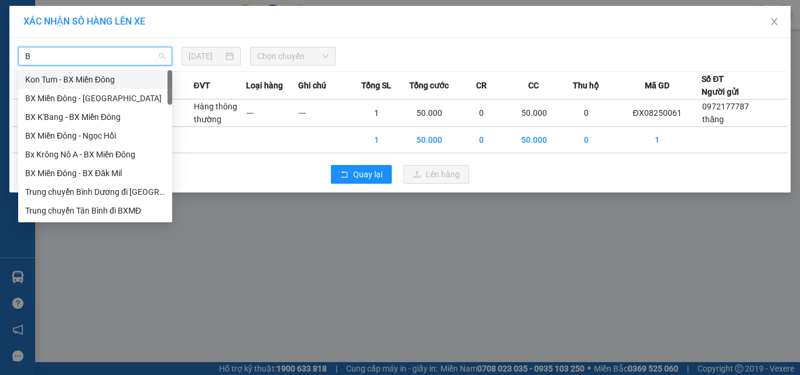
type input "B"
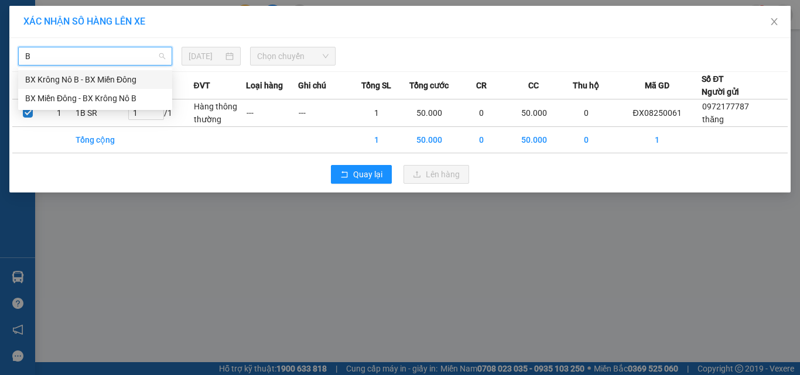
click at [58, 80] on div "BX Krông Nô B - BX Miền Đông" at bounding box center [95, 79] width 140 height 13
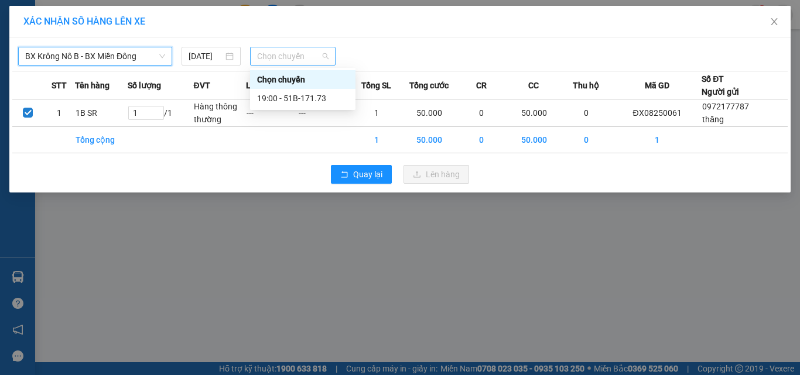
click at [293, 57] on span "Chọn chuyến" at bounding box center [293, 56] width 72 height 18
click at [311, 102] on div "19:00 - 51B-171.73" at bounding box center [302, 98] width 91 height 13
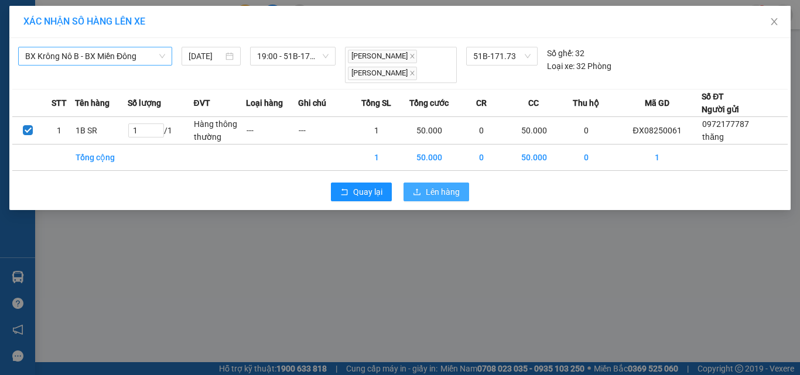
click at [447, 195] on span "Lên hàng" at bounding box center [443, 192] width 34 height 13
